Goal: Check status: Check status

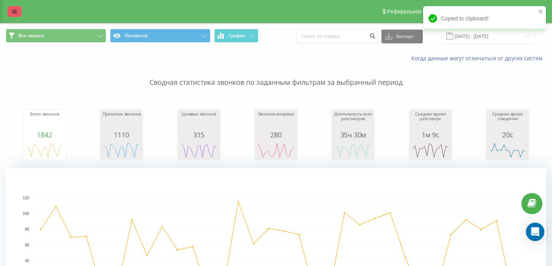
click at [14, 11] on icon at bounding box center [14, 11] width 5 height 5
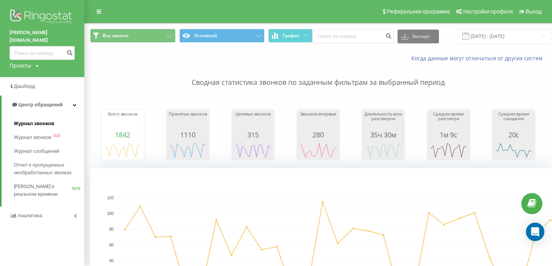
click at [43, 120] on span "Журнал звонков" at bounding box center [34, 124] width 40 height 8
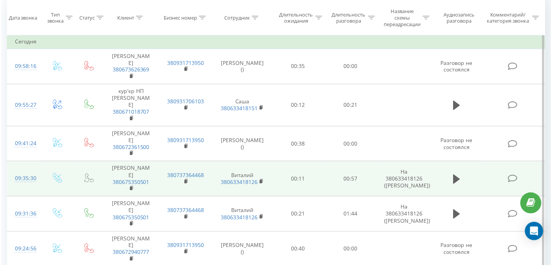
scroll to position [344, 0]
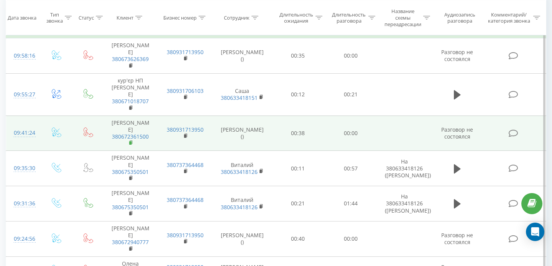
click at [131, 141] on rect at bounding box center [130, 142] width 2 height 3
